Goal: Task Accomplishment & Management: Complete application form

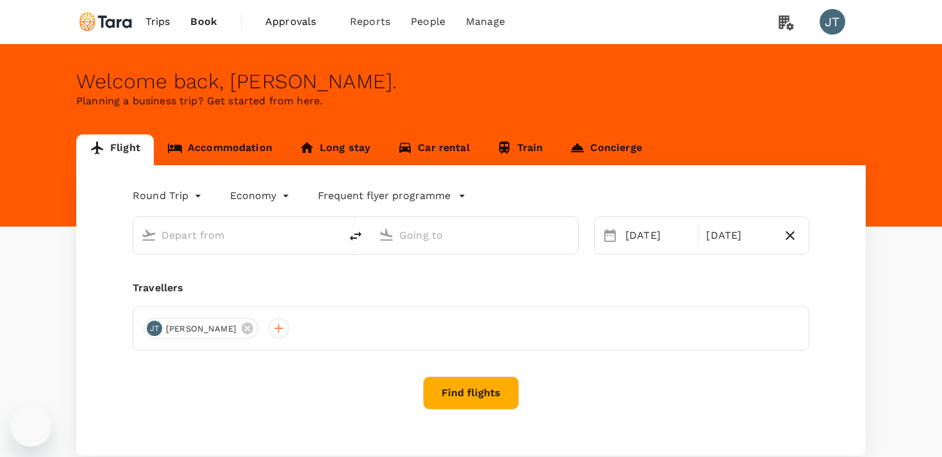
type input "Soekarno-Hatta Intl (CGK)"
type input "[GEOGRAPHIC_DATA], [GEOGRAPHIC_DATA] (any)"
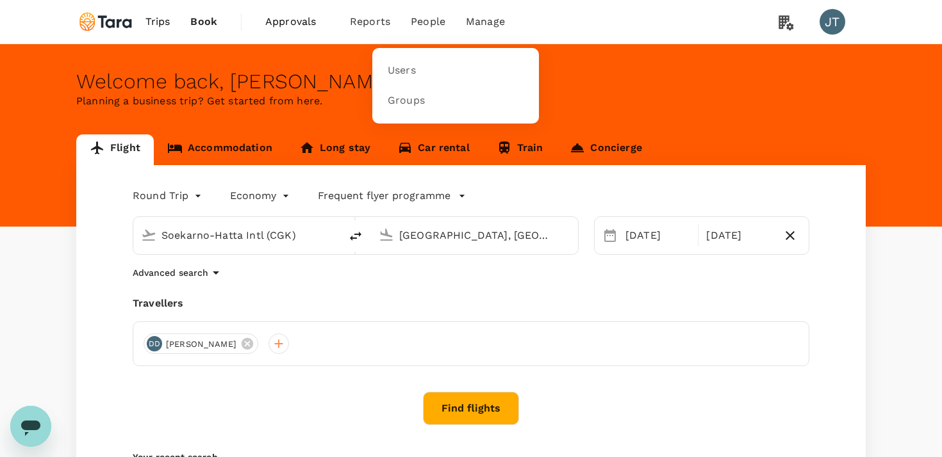
click at [433, 18] on span "People" at bounding box center [428, 21] width 35 height 15
click at [416, 63] on link "Users" at bounding box center [455, 71] width 151 height 30
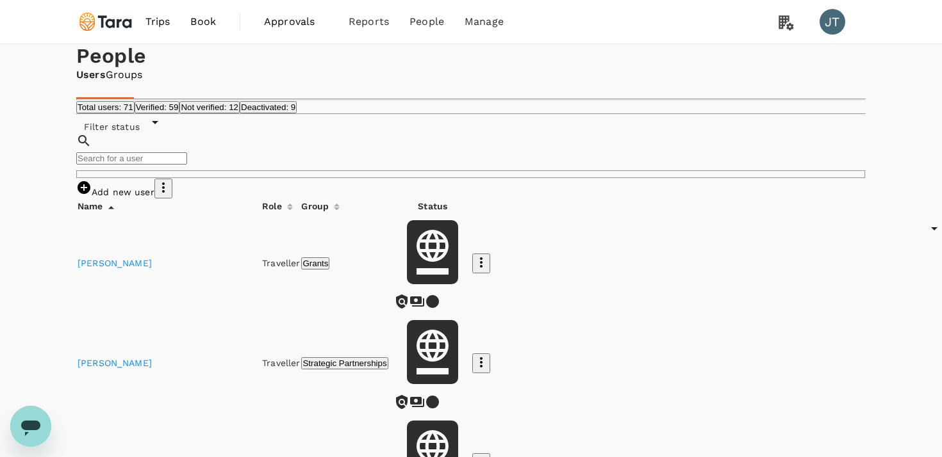
click at [154, 197] on link "Add new user" at bounding box center [115, 192] width 78 height 10
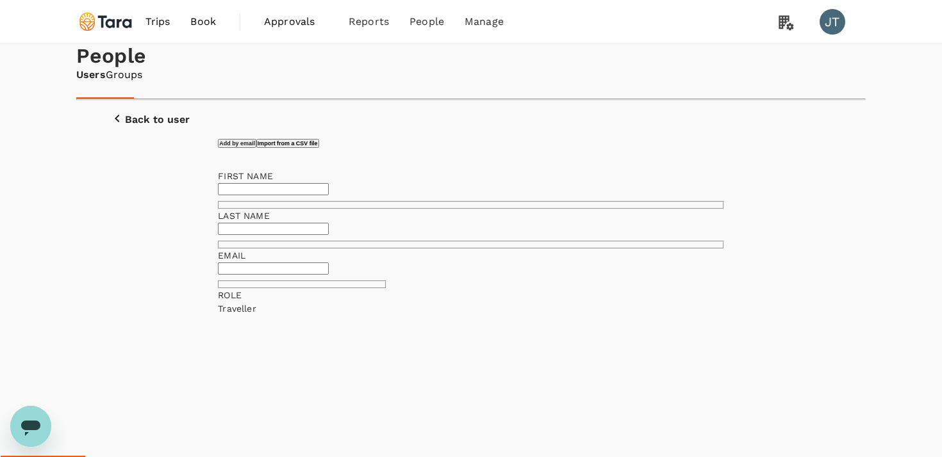
click at [329, 195] on input "text" at bounding box center [273, 189] width 111 height 12
click at [284, 195] on input "text" at bounding box center [273, 189] width 111 height 12
paste input "U K M Shawkat"
type input "U K M Shawkat"
click at [329, 235] on input "text" at bounding box center [273, 229] width 111 height 12
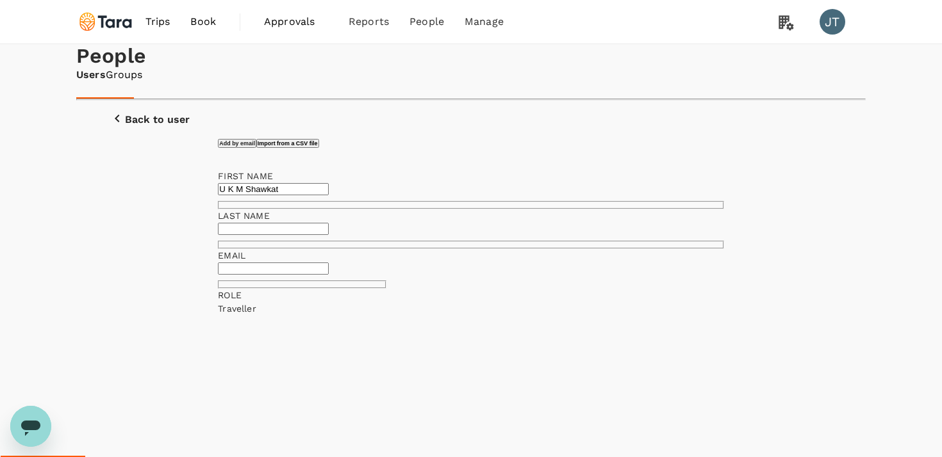
paste input "Begum"
type input "Begum"
click at [318, 148] on div "Add by email Import from a CSV file" at bounding box center [268, 143] width 101 height 9
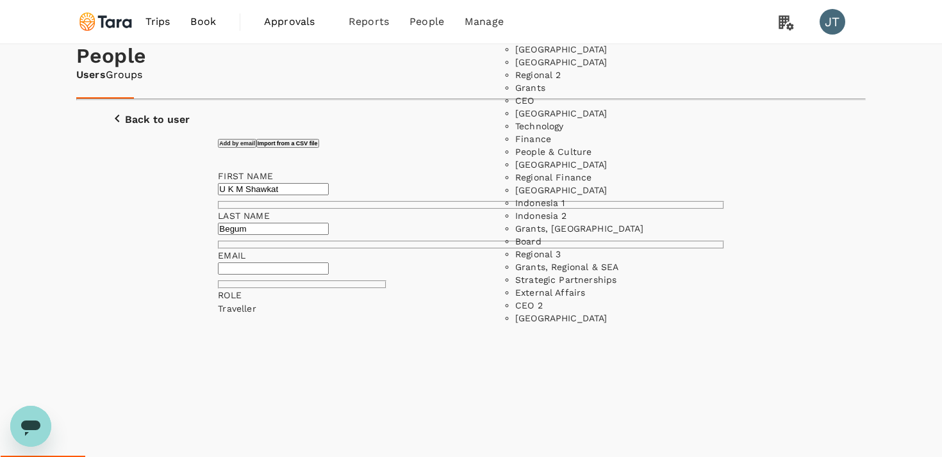
click at [573, 81] on li "Regional 2" at bounding box center [608, 74] width 186 height 13
type input "Regional 2"
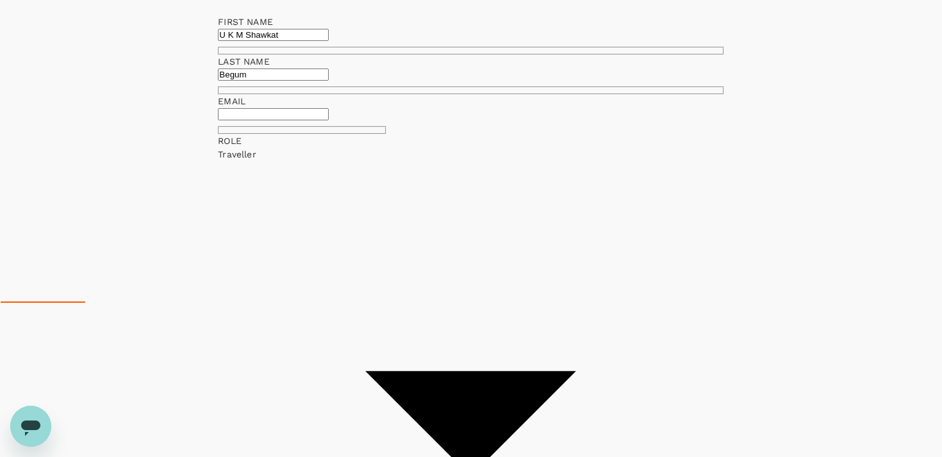
scroll to position [155, 0]
checkbox input "false"
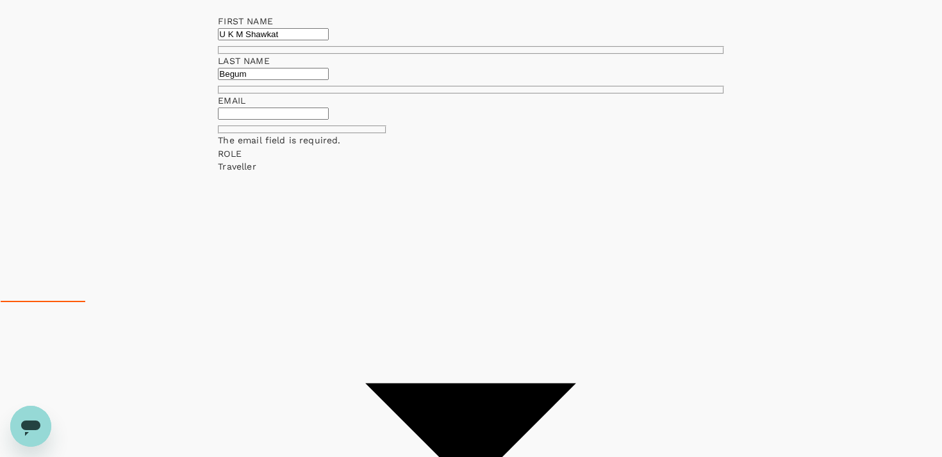
click at [327, 120] on input "text" at bounding box center [273, 114] width 111 height 12
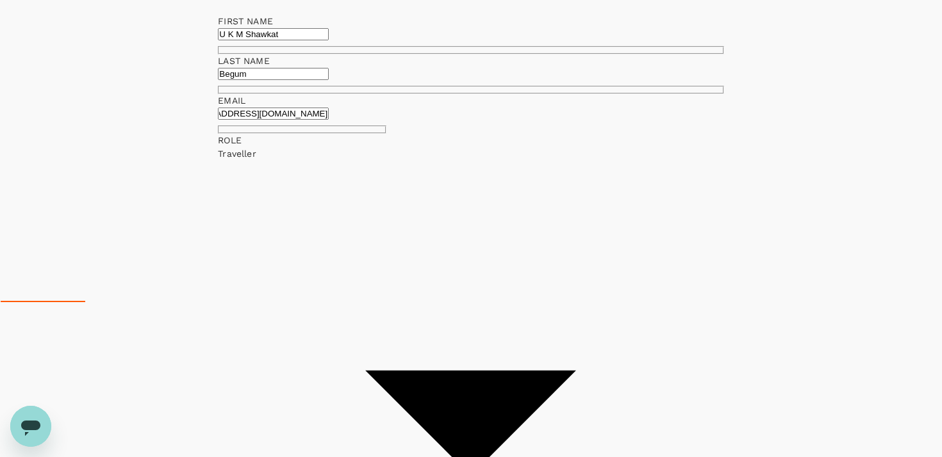
scroll to position [0, 0]
drag, startPoint x: 276, startPoint y: 199, endPoint x: 220, endPoint y: 193, distance: 56.7
click at [220, 193] on div "Add by email Import from a CSV file FIRST NAME U K M Shawkat ​ LAST NAME Begum …" at bounding box center [471, 408] width 758 height 849
type input "[EMAIL_ADDRESS][DOMAIN_NAME]"
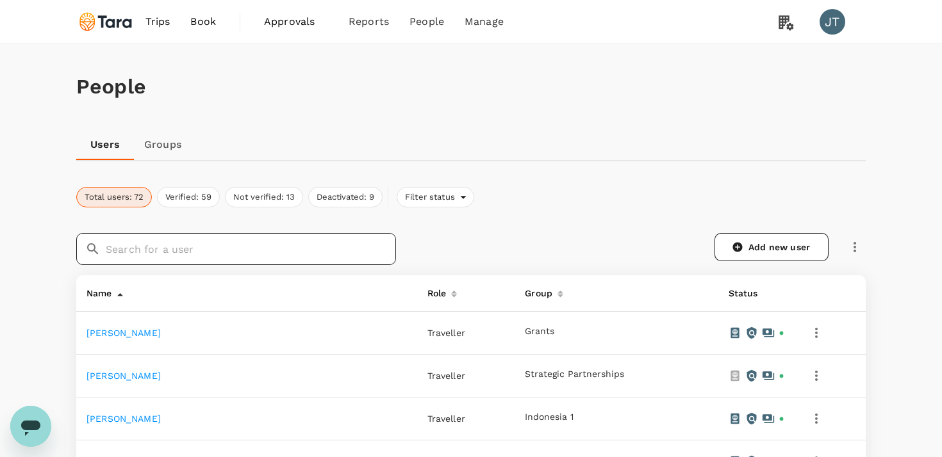
click at [220, 238] on input "text" at bounding box center [251, 249] width 290 height 32
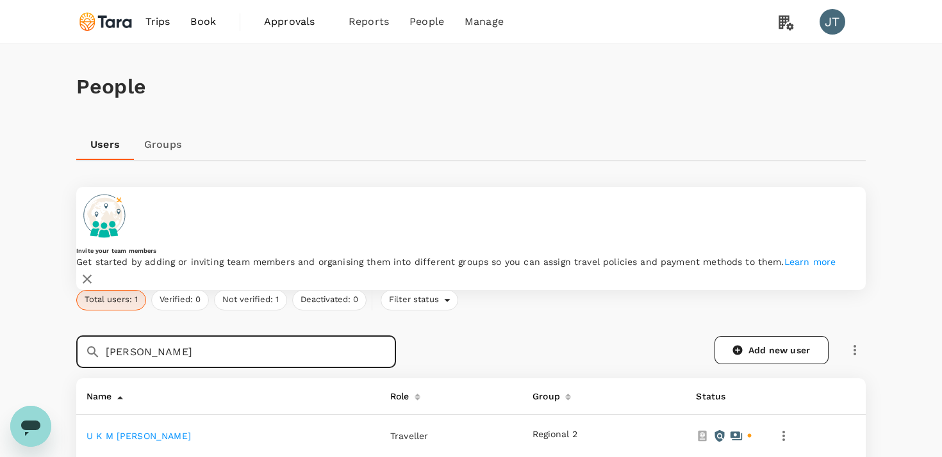
type input "[PERSON_NAME]"
click at [169, 431] on link "U K M [PERSON_NAME]" at bounding box center [138, 436] width 104 height 10
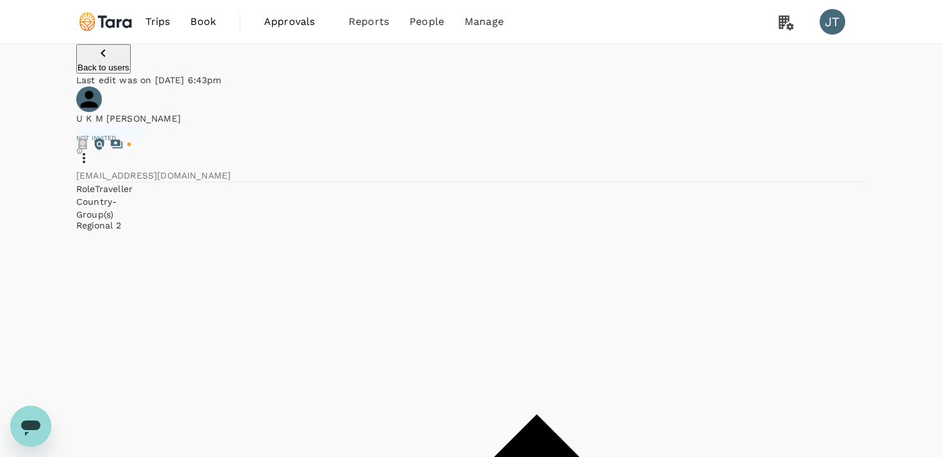
paste input "A11396104"
type input "A11396104"
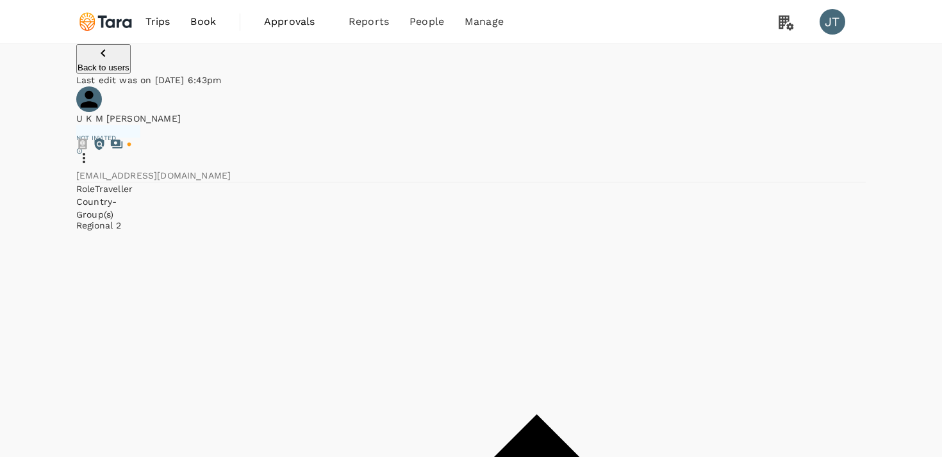
scroll to position [234, 0]
type input "BD"
type input "[DATE]"
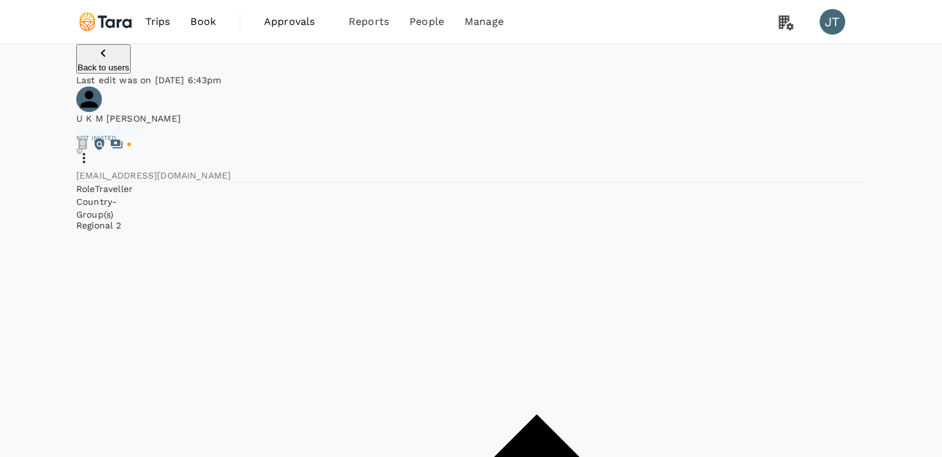
paste input "[DATE]"
type input "[DATE]"
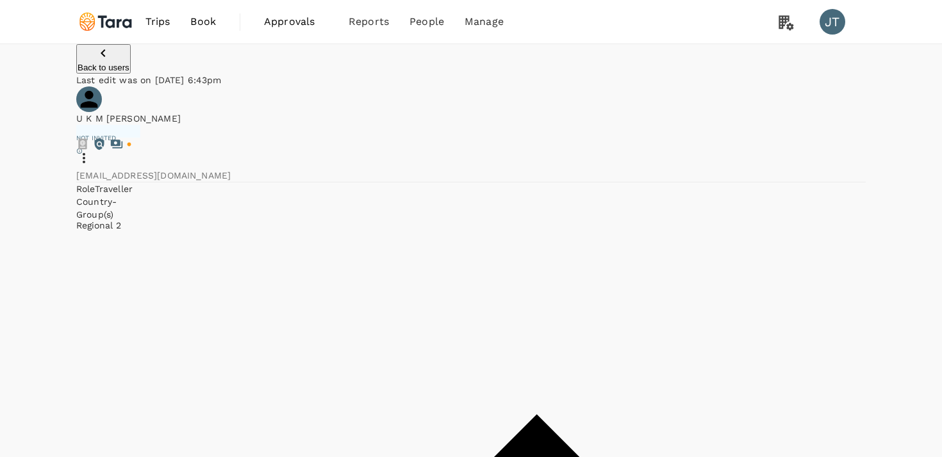
paste input "U K M Shawkat"
type input "U K M Shawkat"
paste input "Begum"
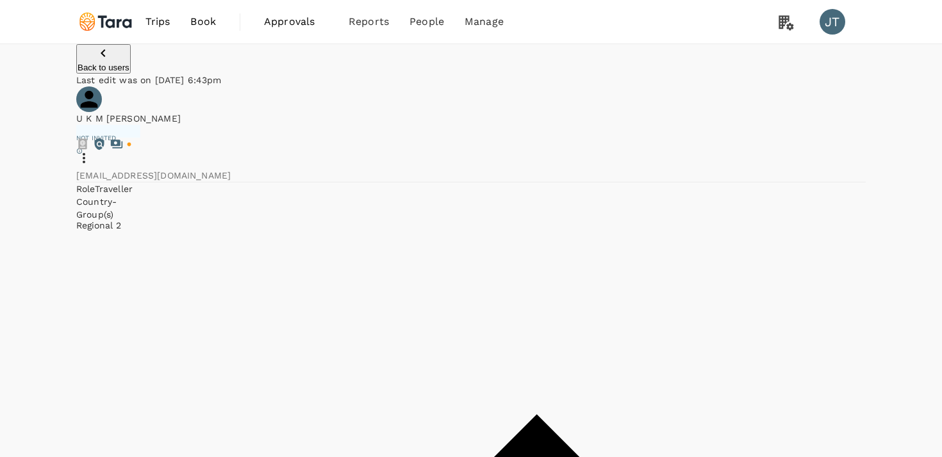
scroll to position [135, 0]
type input "Begum"
radio input "true"
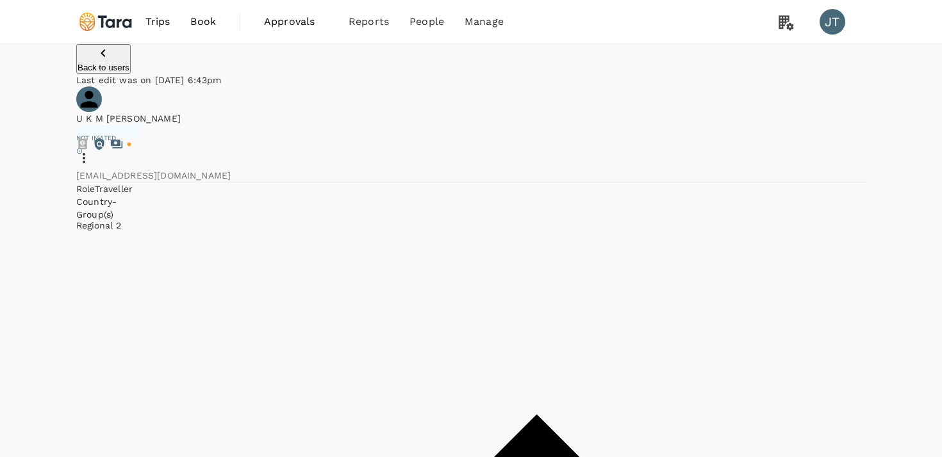
paste input "[DATE]"
type input "[DATE]"
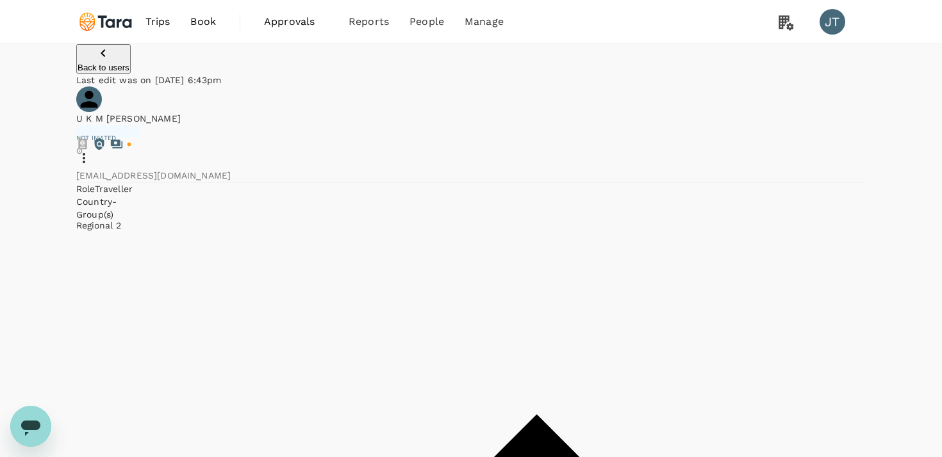
click at [204, 20] on span "Book" at bounding box center [203, 21] width 26 height 15
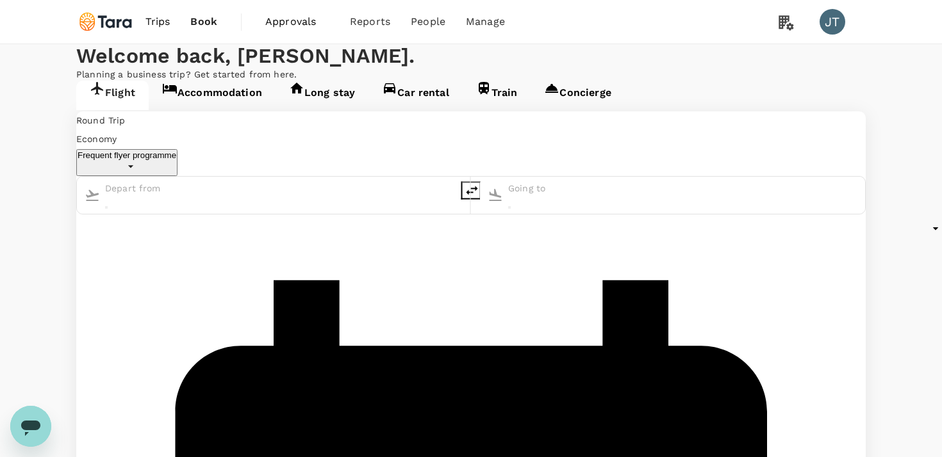
type input "Soekarno-Hatta Intl (CGK)"
type input "[GEOGRAPHIC_DATA], [GEOGRAPHIC_DATA] (any)"
type input "Soekarno-Hatta Intl (CGK)"
type input "[GEOGRAPHIC_DATA], [GEOGRAPHIC_DATA] (any)"
drag, startPoint x: 304, startPoint y: 236, endPoint x: 102, endPoint y: 234, distance: 201.2
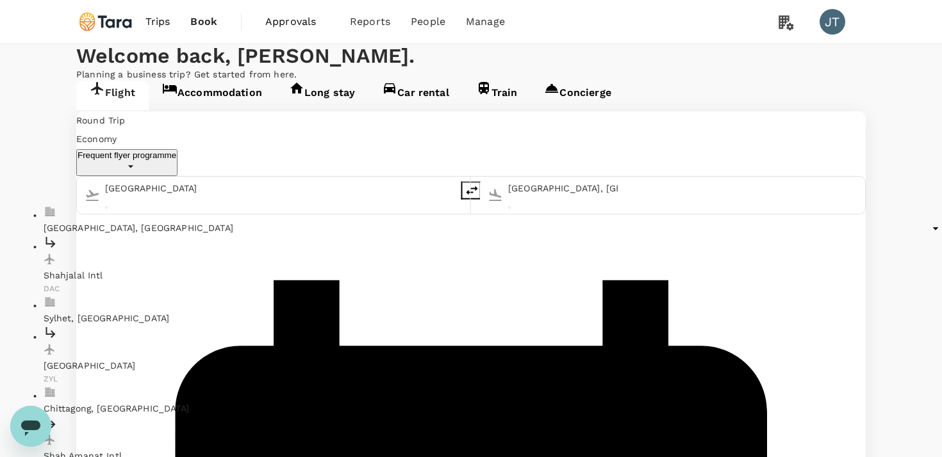
type input "Soekarno-Hatta Intl (CGK)"
